Goal: Check status: Check status

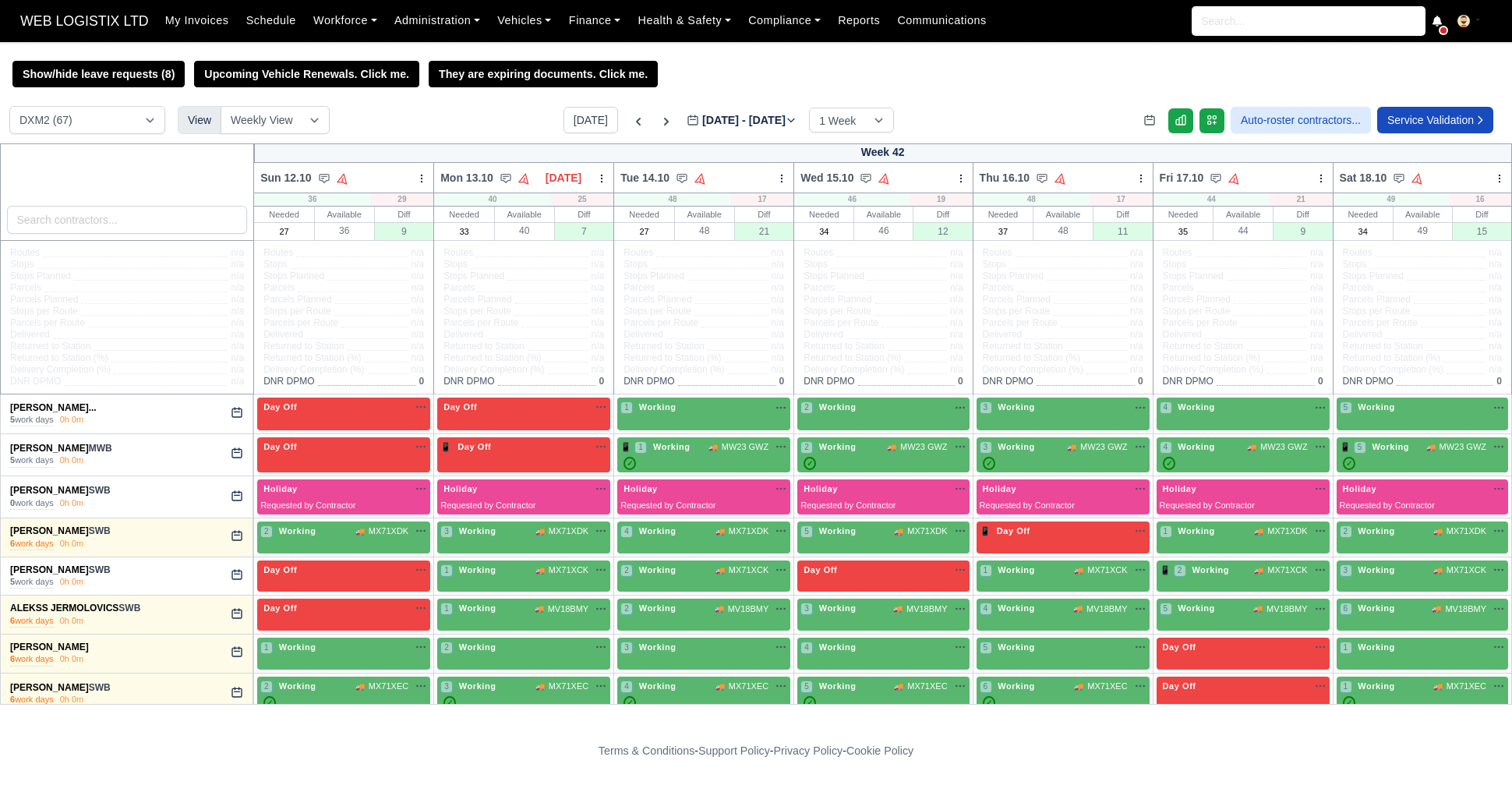
select select "1"
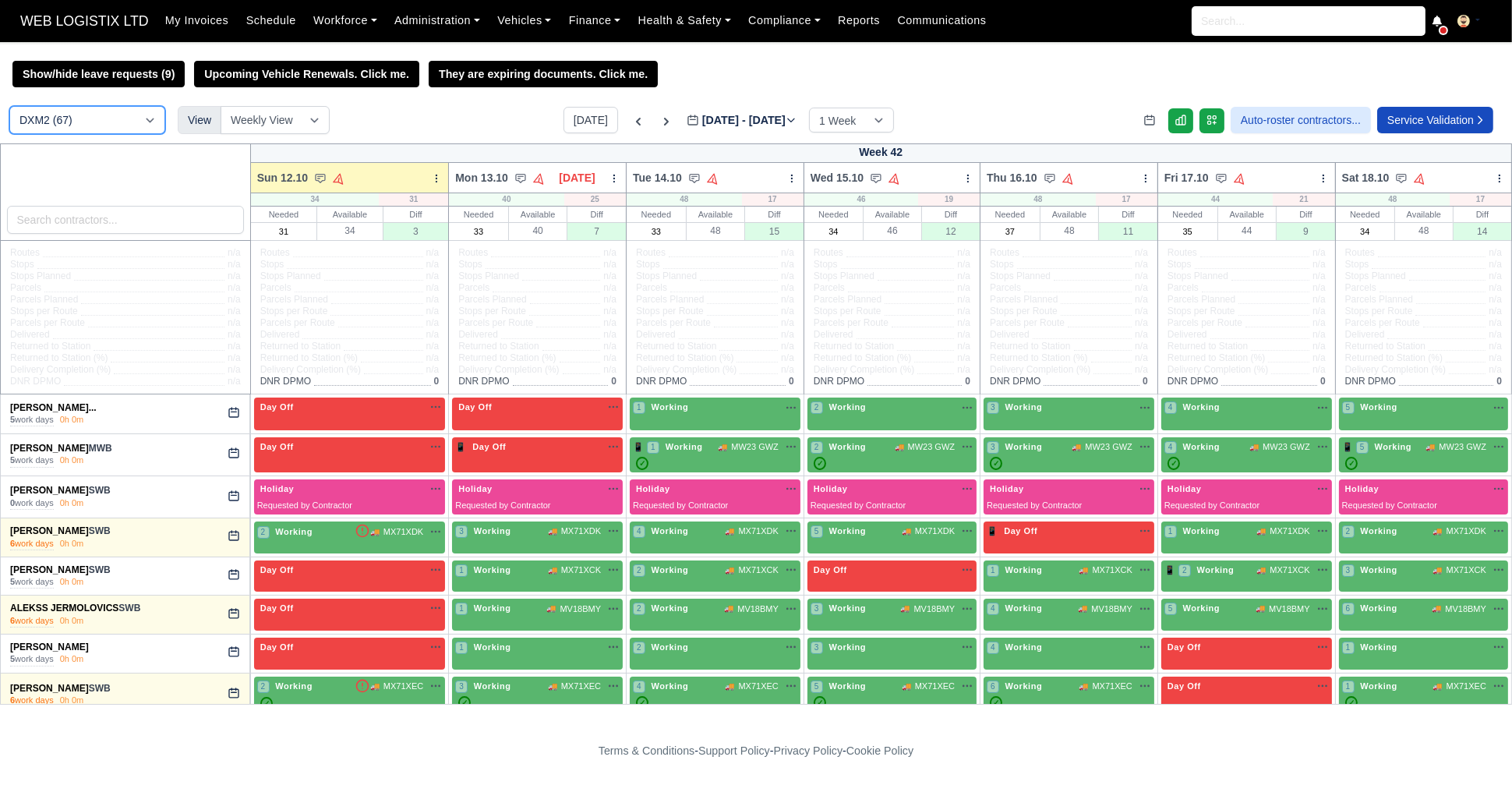
click at [148, 122] on select "DCE1 (1) DWN2 (37) DXM2 (67)" at bounding box center [86, 120] width 156 height 28
select select "3"
click at [9, 108] on select "DCE1 (1) DWN2 (37) DXM2 (67)" at bounding box center [86, 120] width 156 height 28
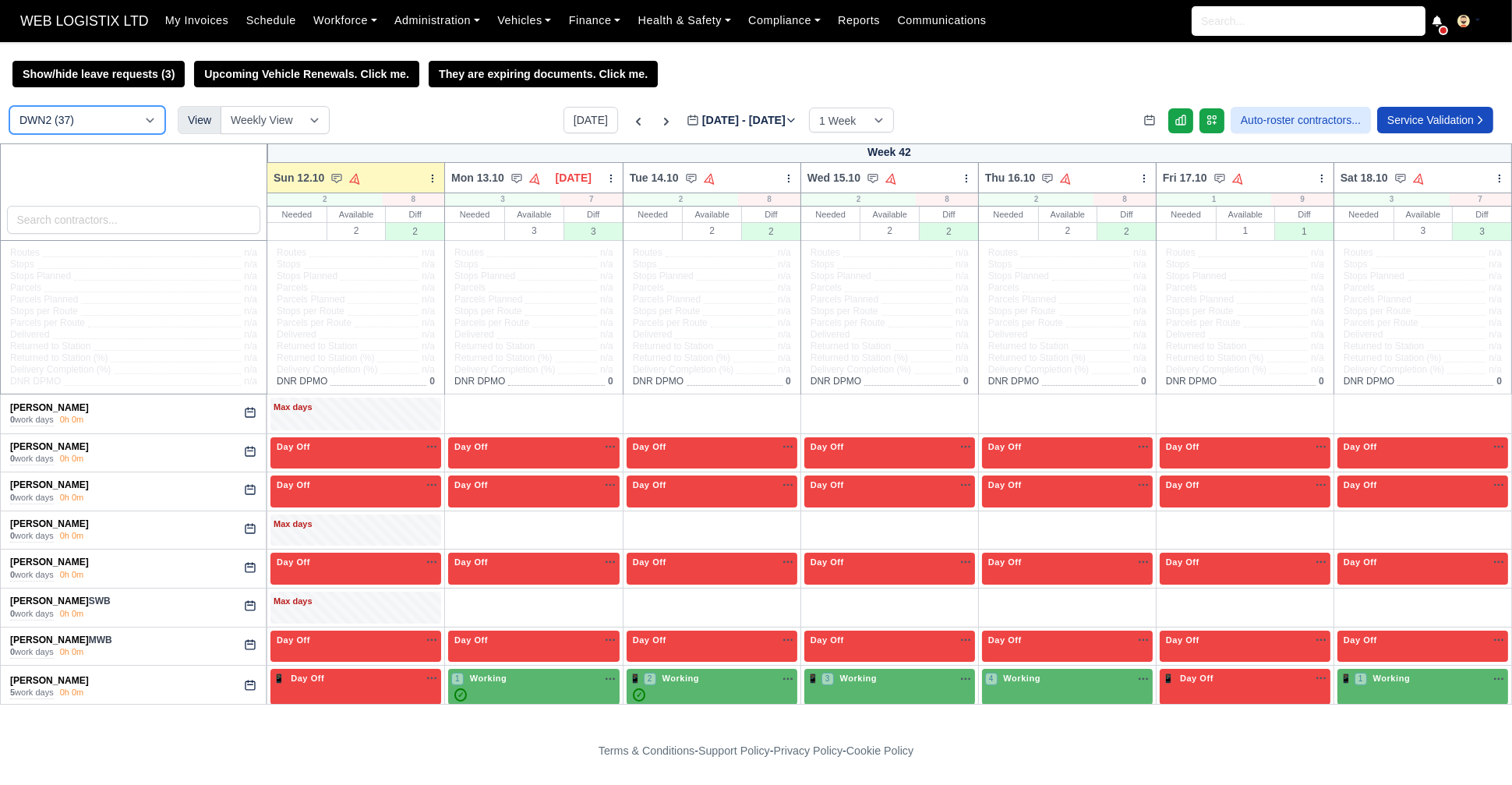
scroll to position [82, 0]
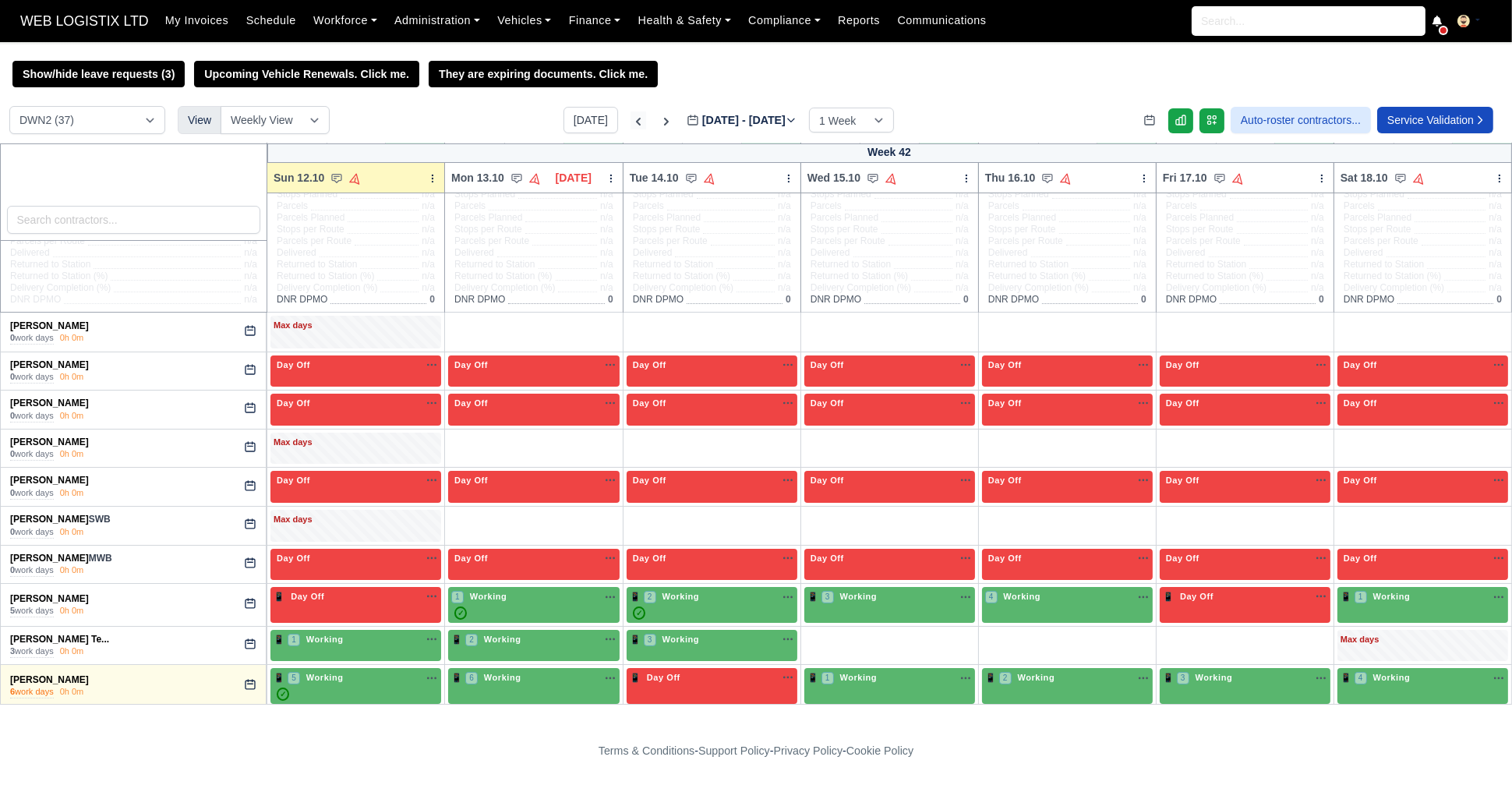
click at [631, 119] on icon at bounding box center [638, 121] width 16 height 16
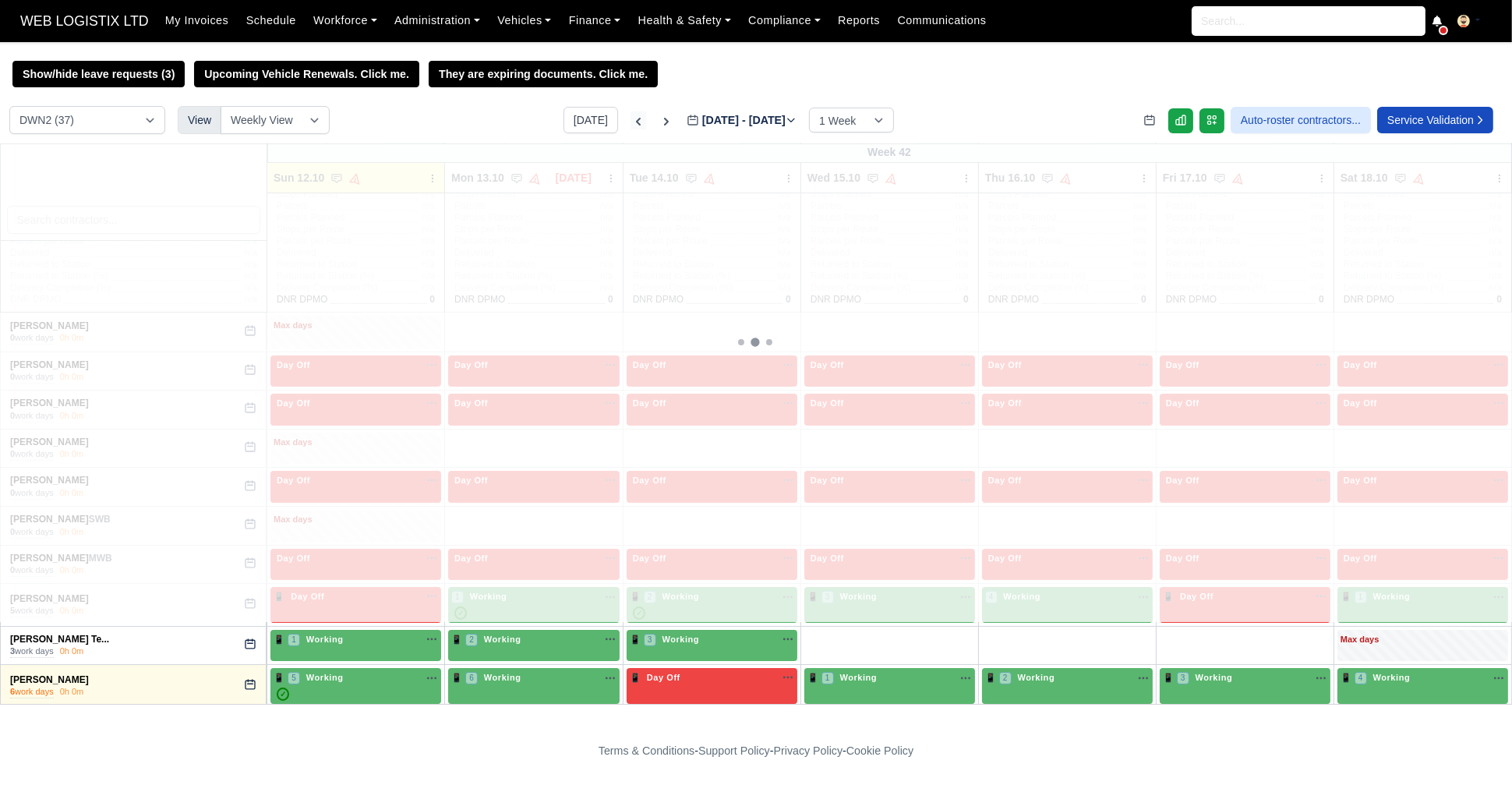
type input "2025-10-08"
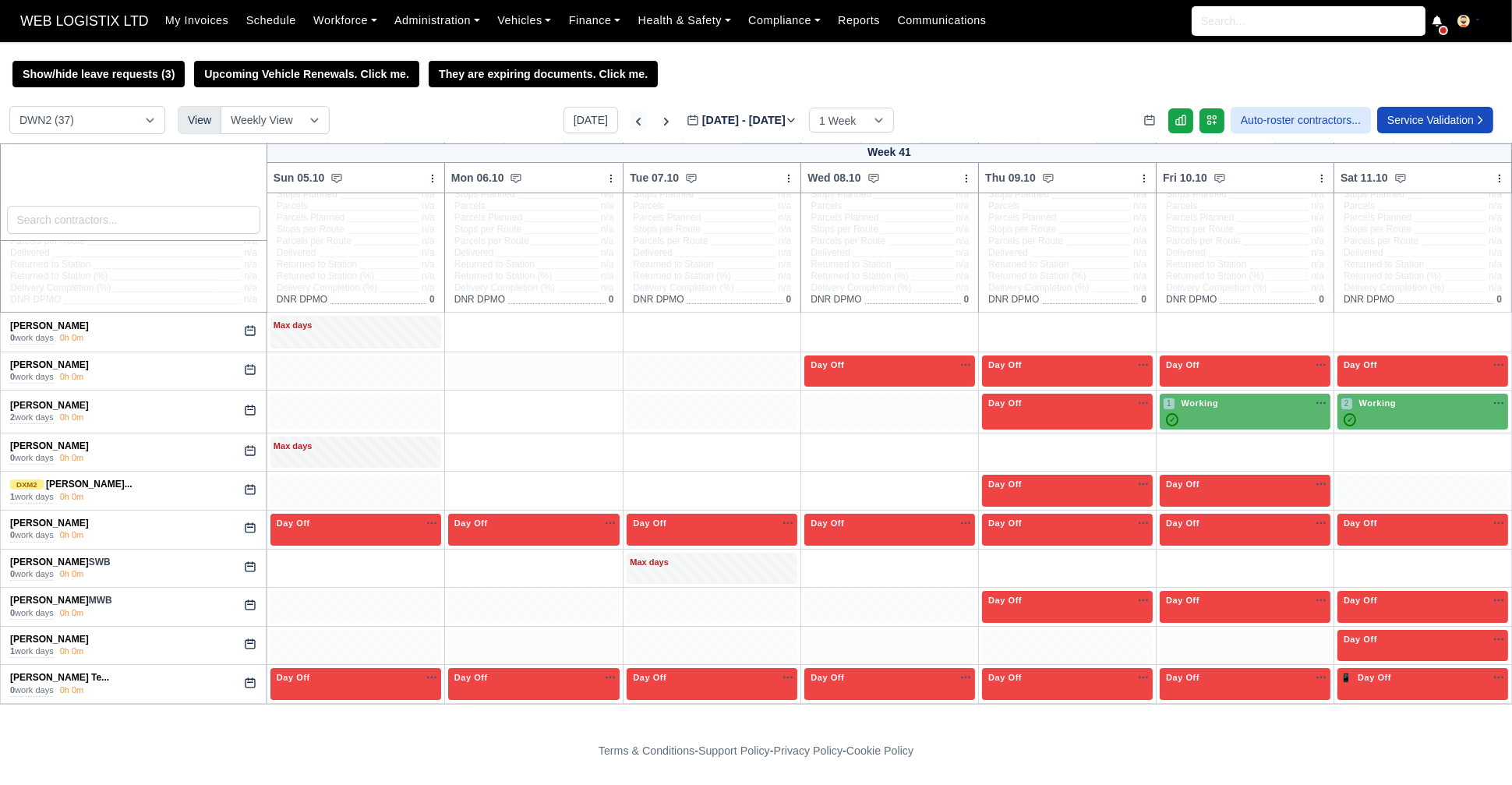
click at [631, 119] on icon at bounding box center [638, 121] width 16 height 16
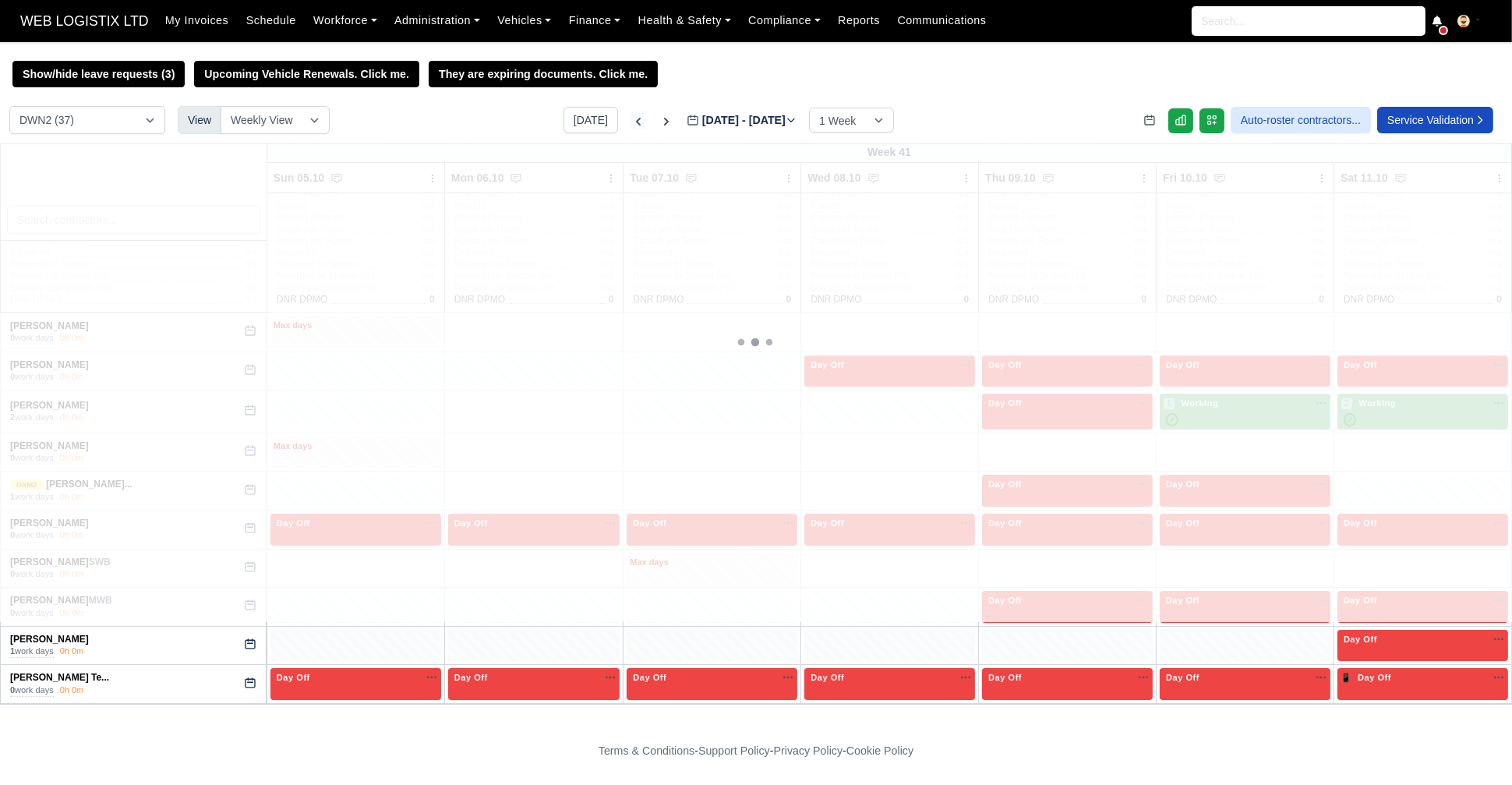
type input "2025-10-01"
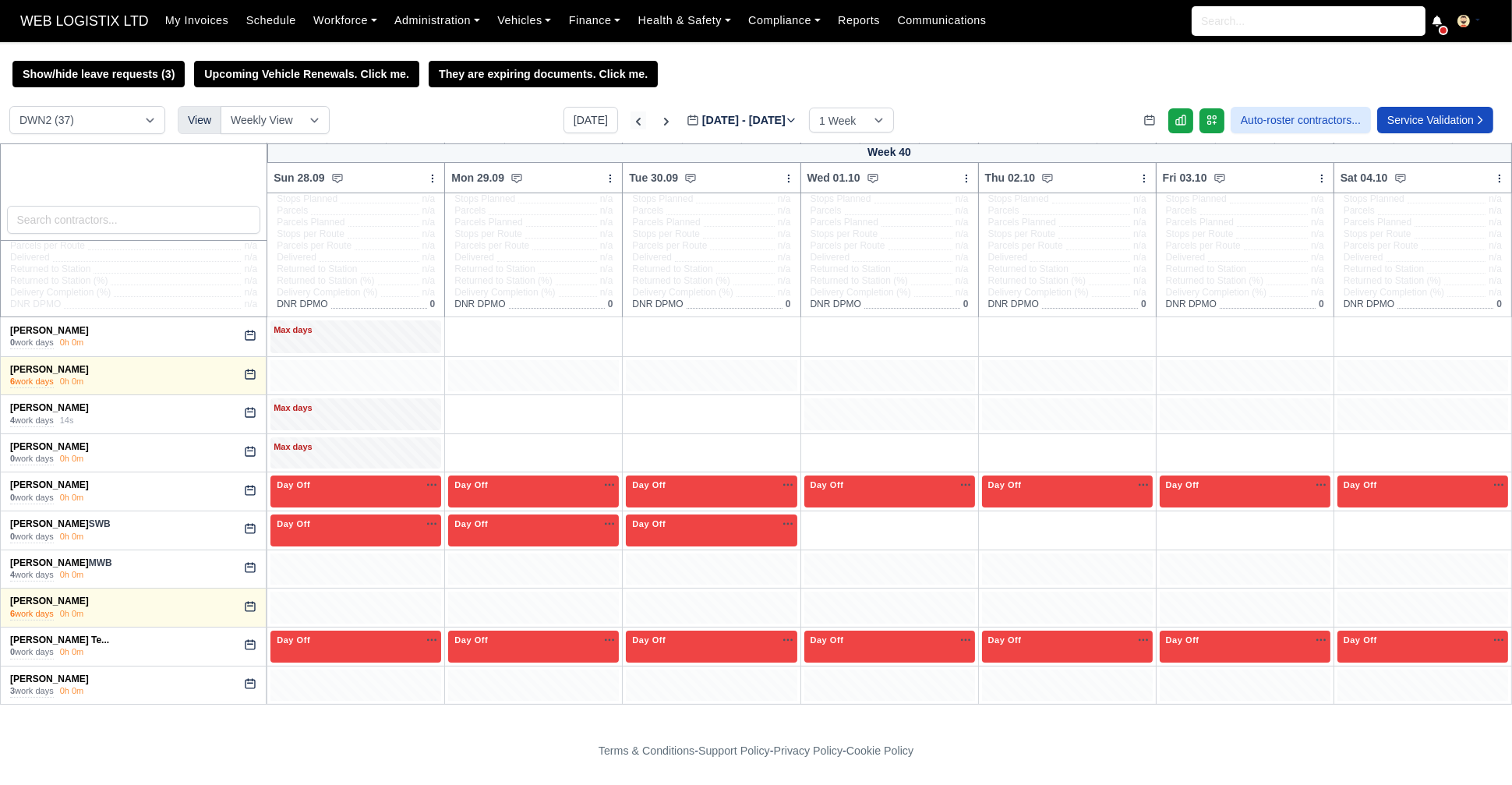
scroll to position [75, 0]
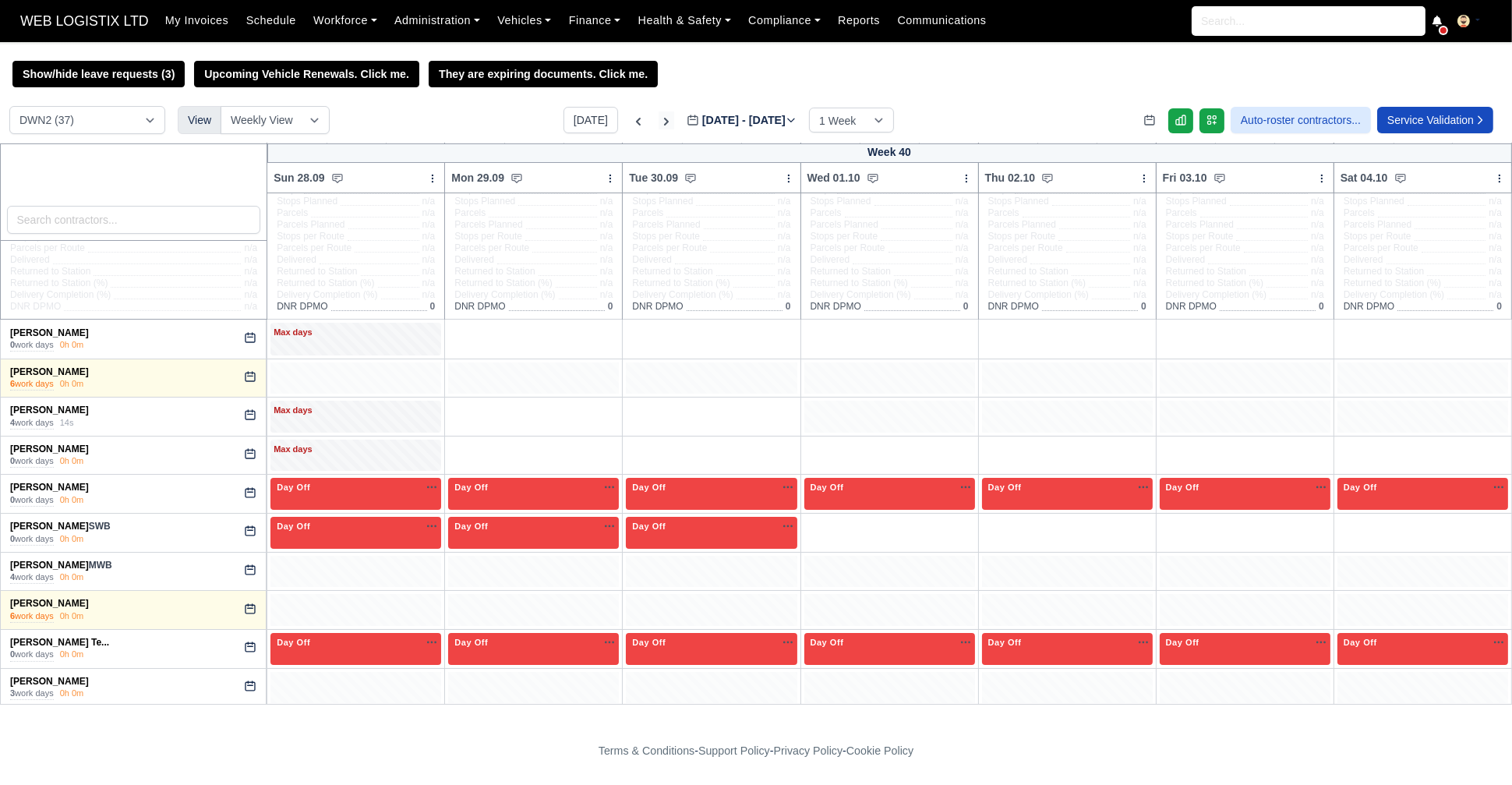
click at [659, 118] on icon at bounding box center [666, 121] width 16 height 16
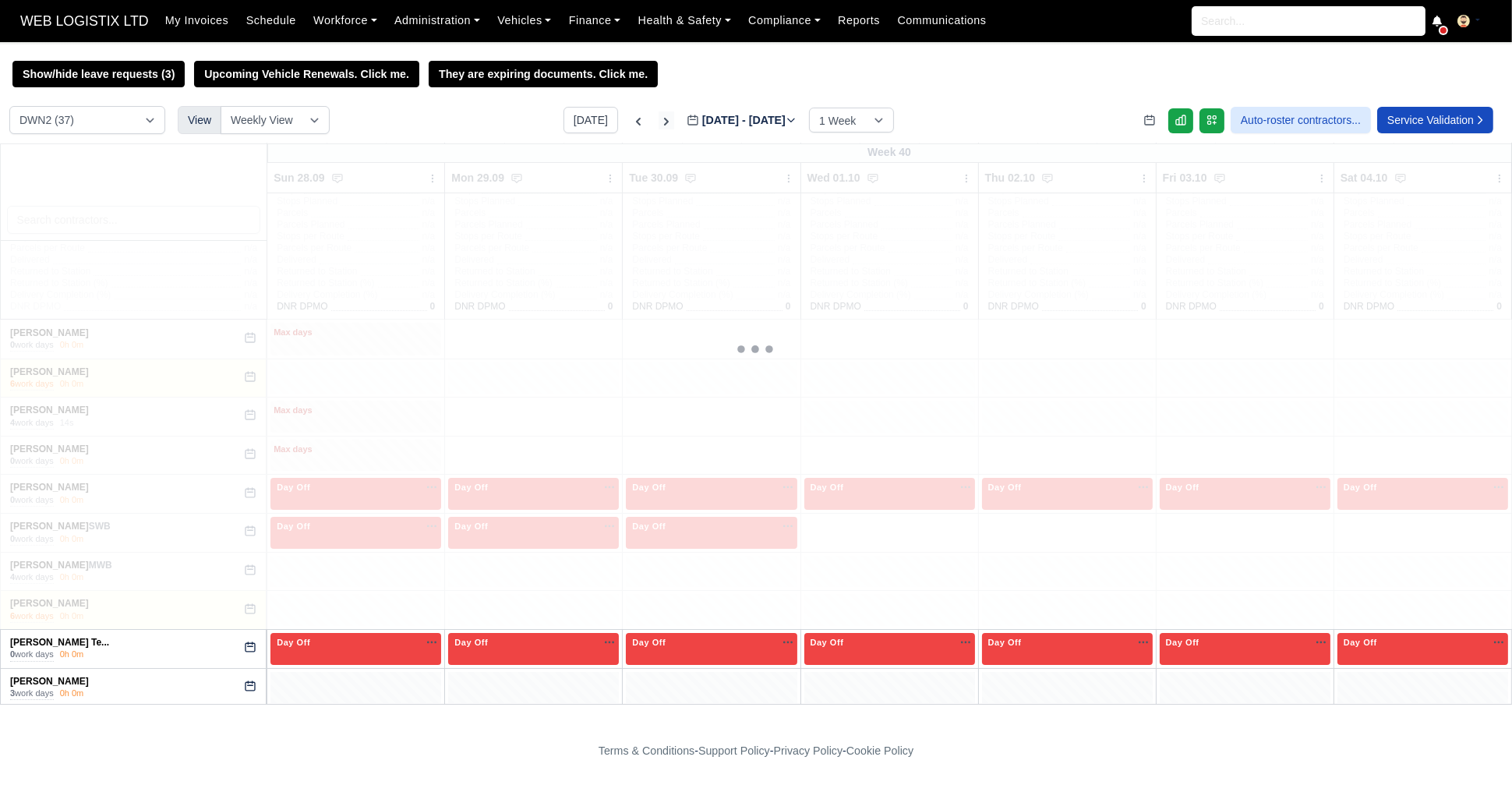
type input "2025-10-08"
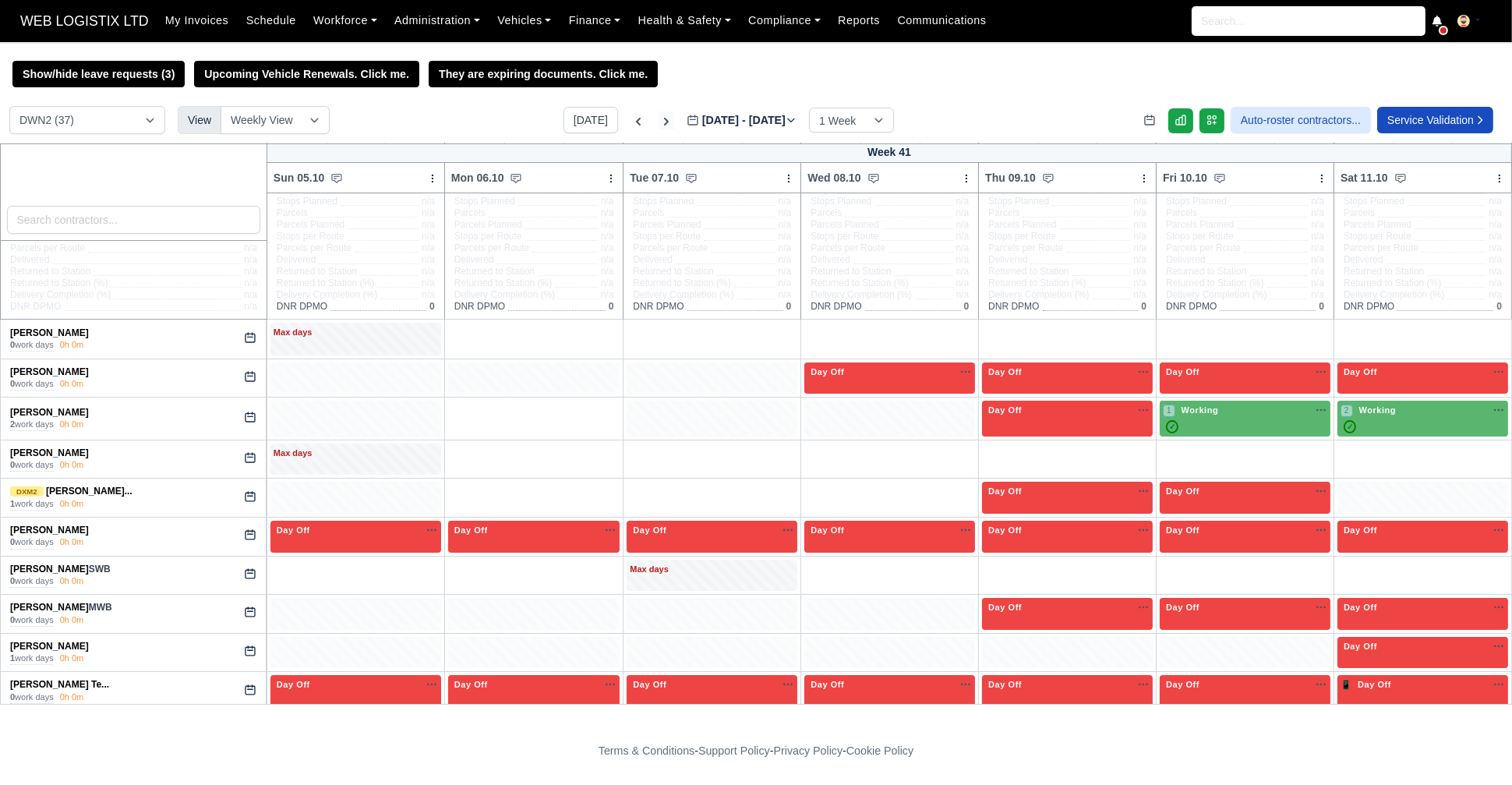
scroll to position [82, 0]
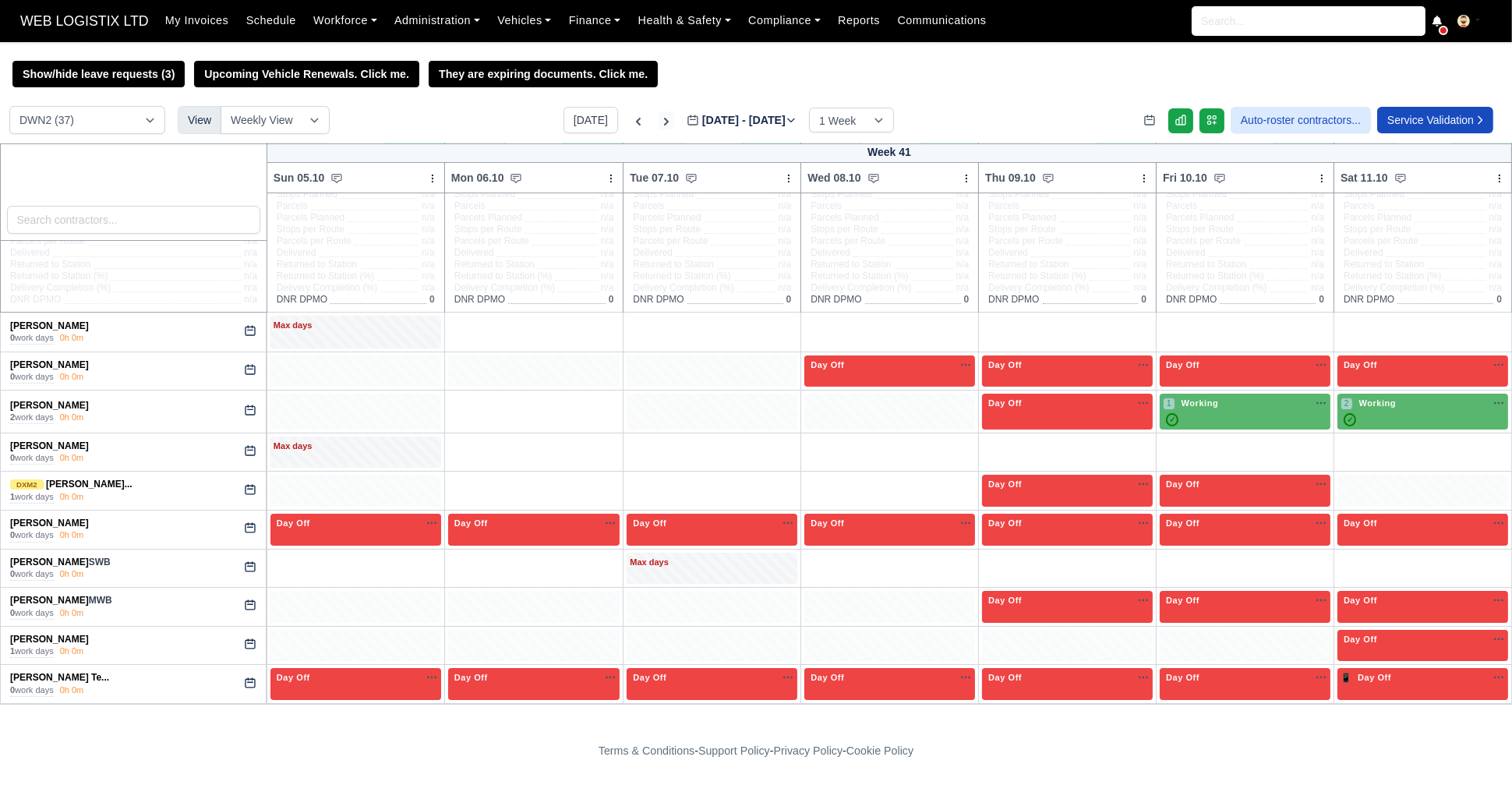
click at [659, 118] on icon at bounding box center [666, 121] width 16 height 16
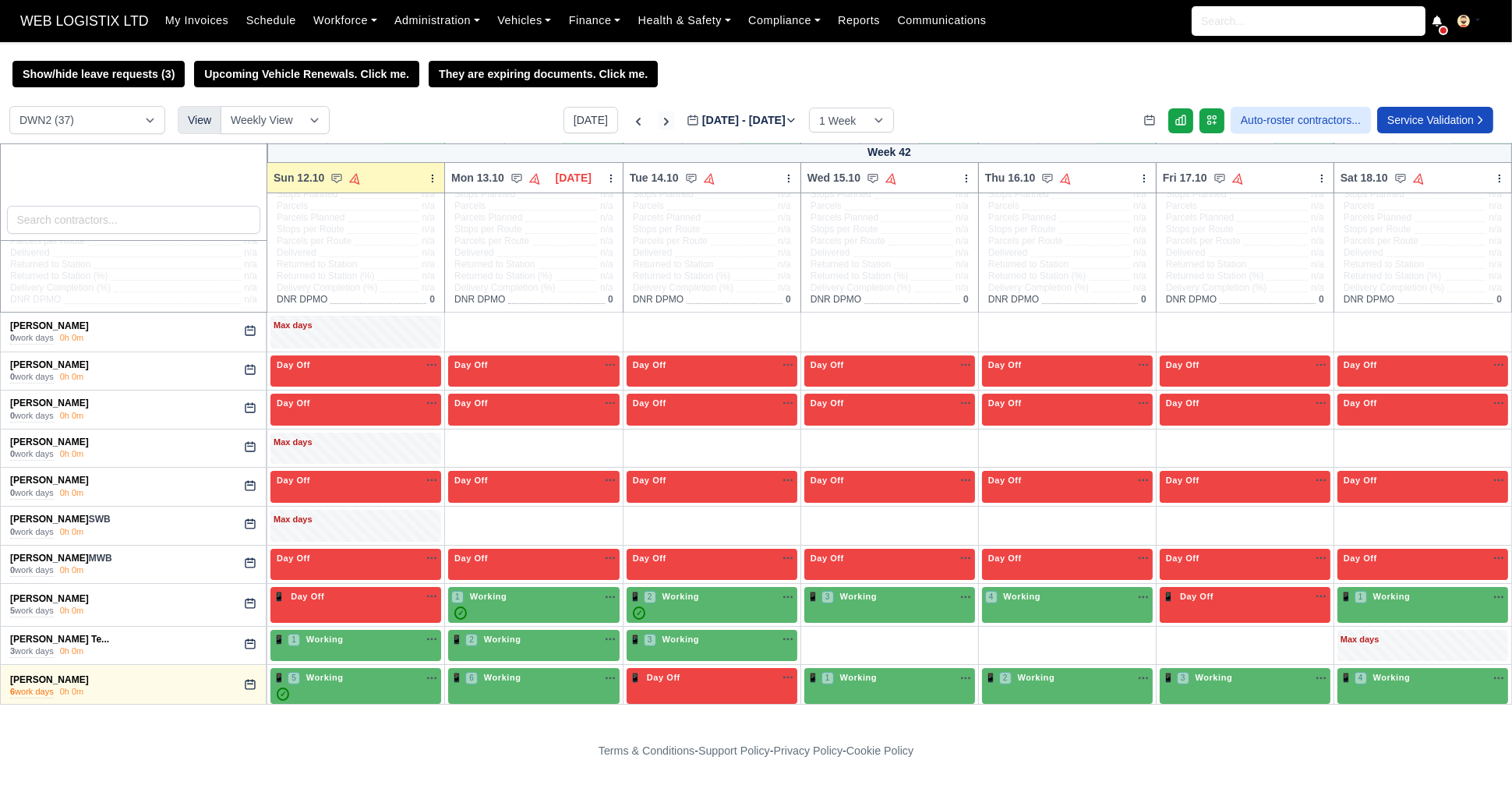
type input "[DATE]"
click at [61, 121] on select "DCE1 (1) DWN2 (37) DXM2 (67)" at bounding box center [86, 120] width 156 height 28
select select "1"
click at [9, 108] on select "DCE1 (1) DWN2 (37) DXM2 (67)" at bounding box center [86, 120] width 156 height 28
